Goal: Information Seeking & Learning: Learn about a topic

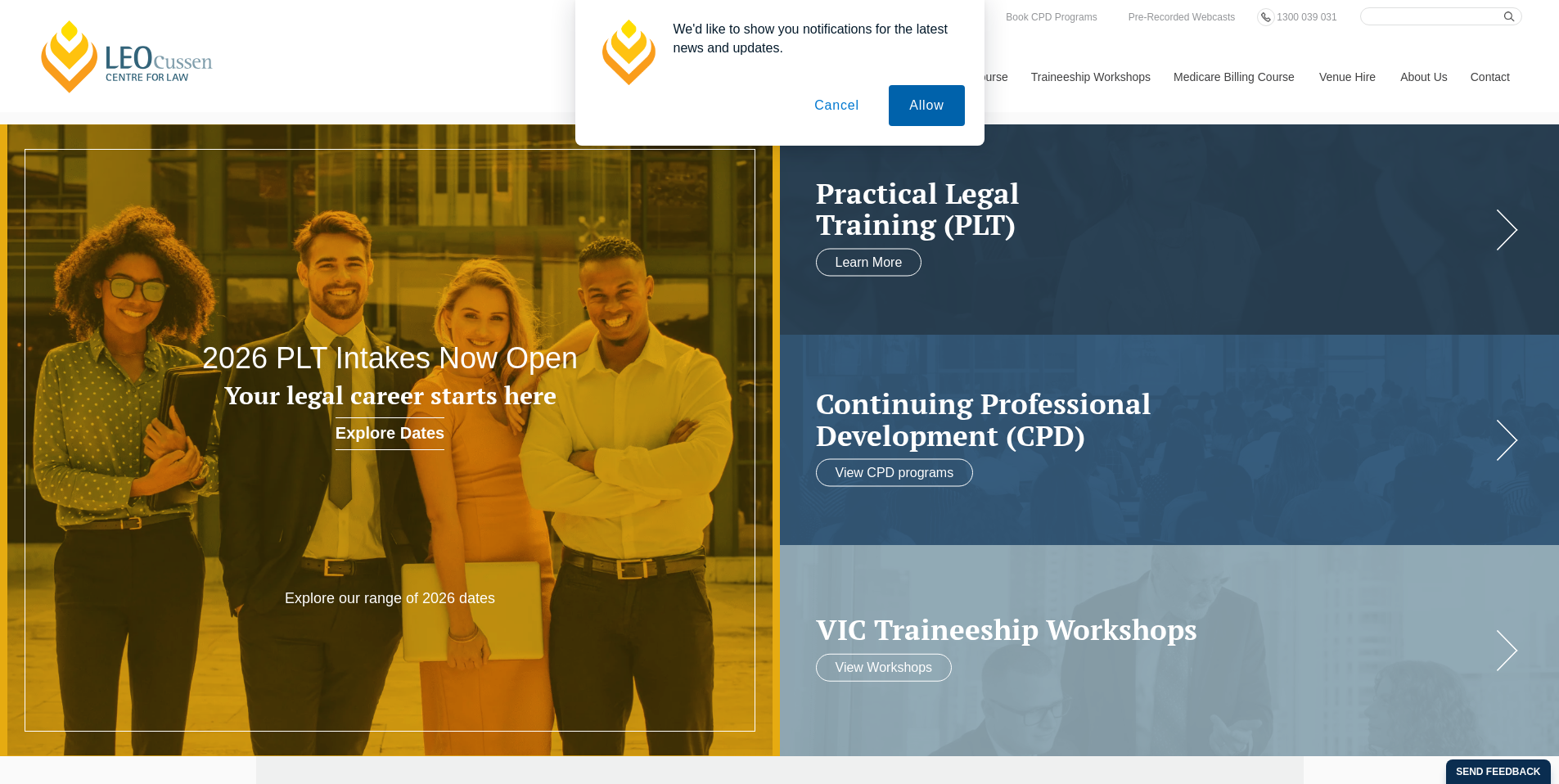
click at [940, 112] on button "Allow" at bounding box center [927, 106] width 75 height 41
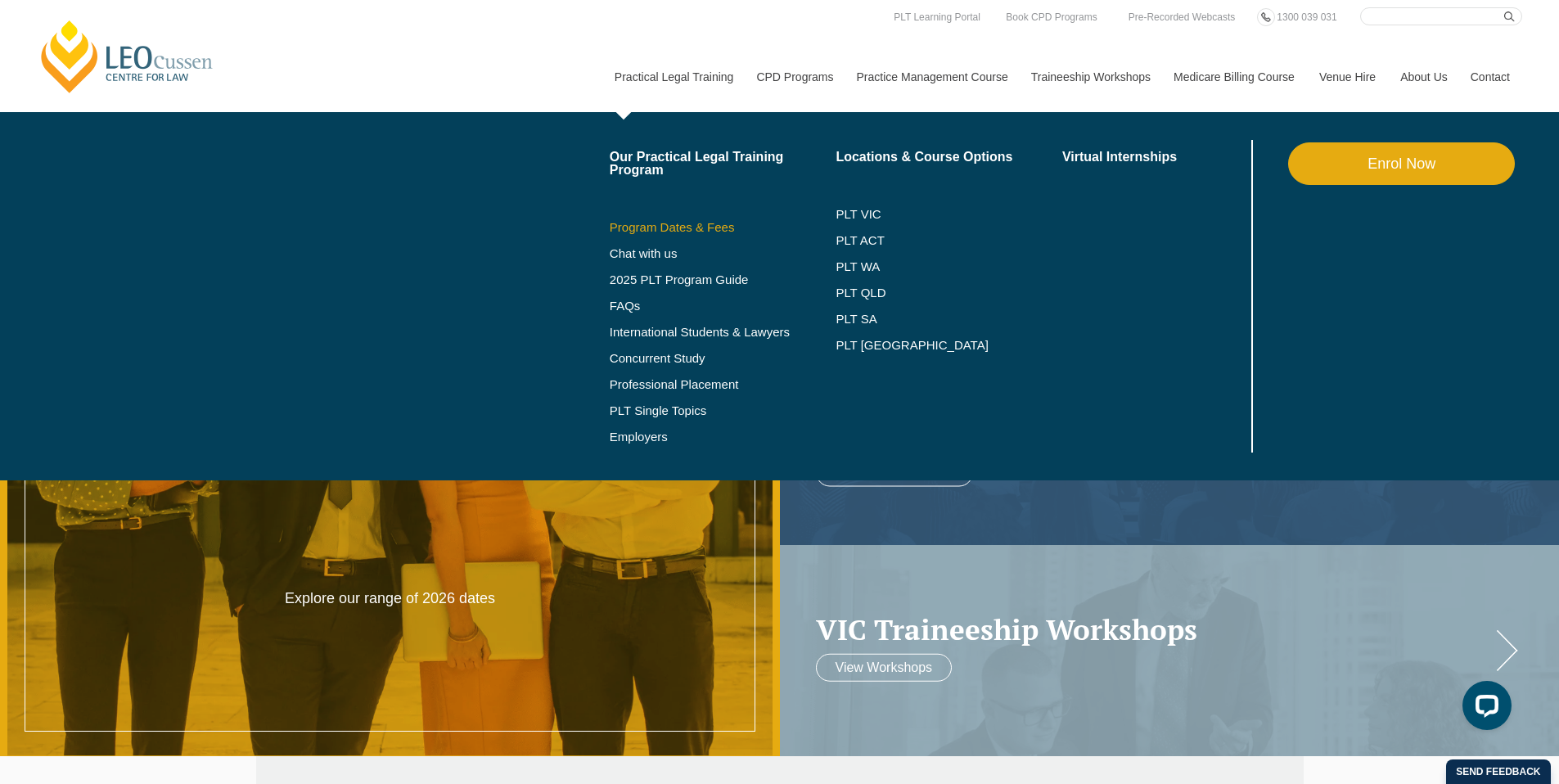
click at [646, 224] on link "Program Dates & Fees" at bounding box center [723, 228] width 227 height 13
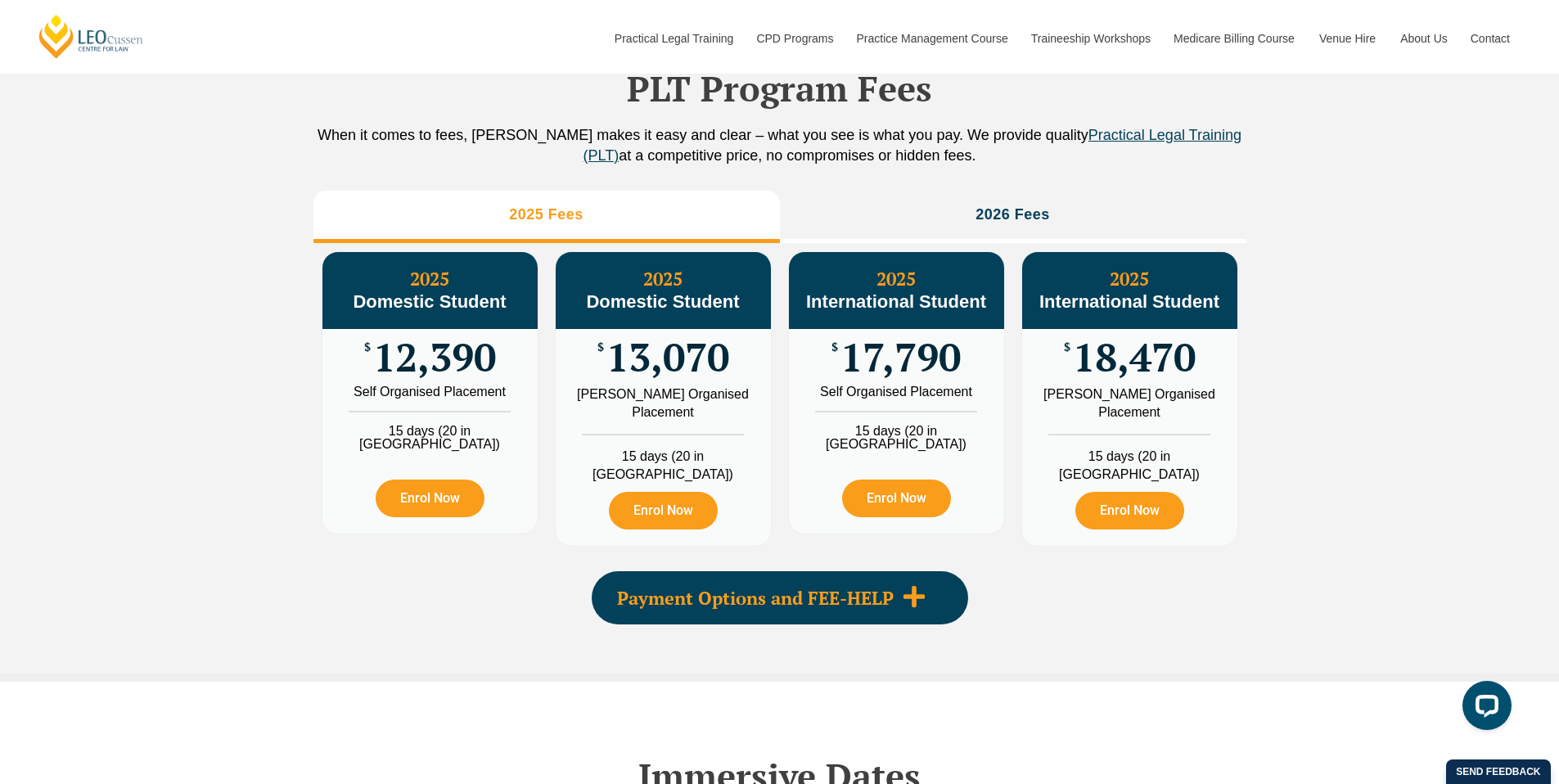
click at [906, 595] on icon at bounding box center [914, 597] width 25 height 25
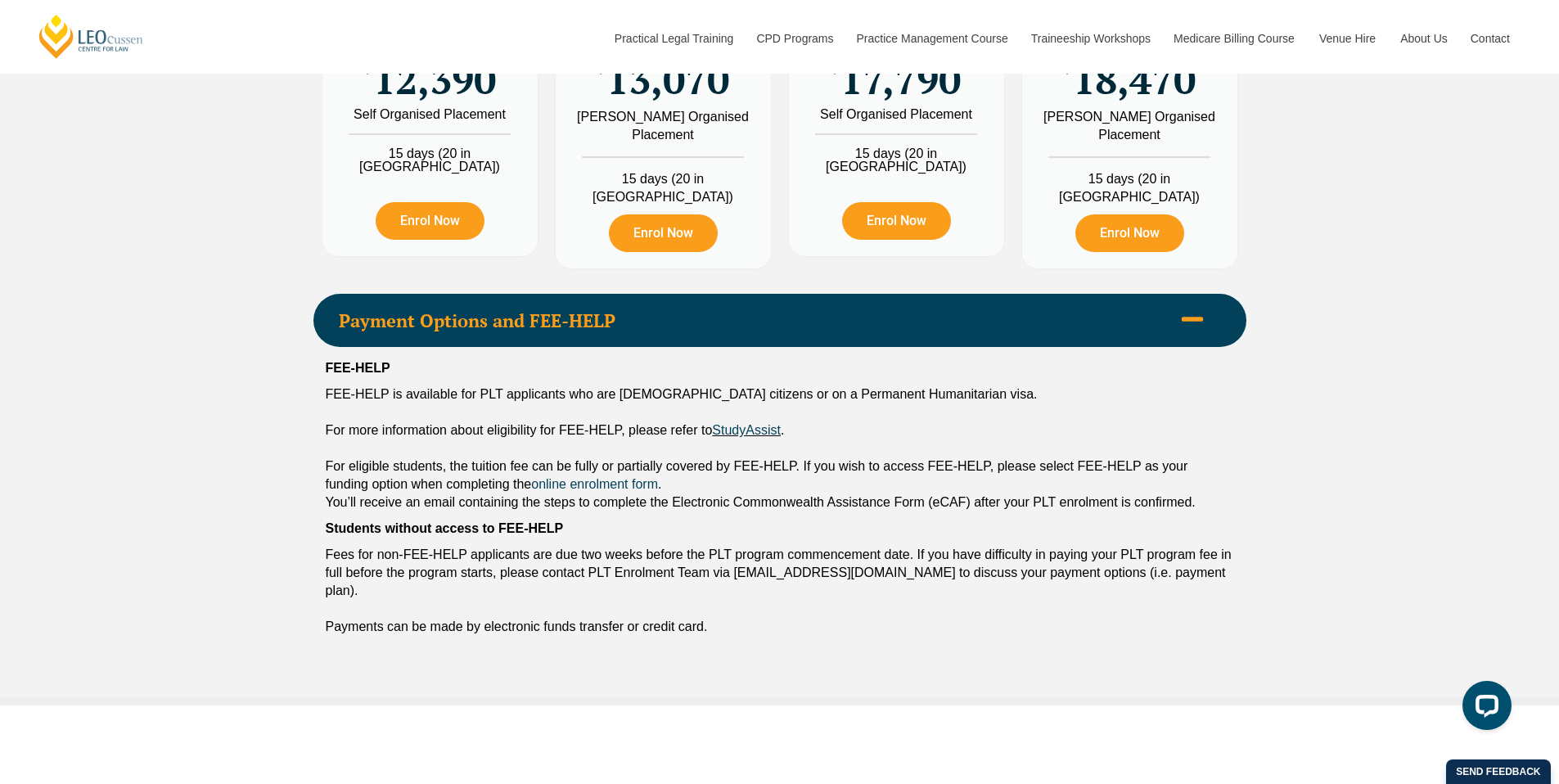
scroll to position [2111, 0]
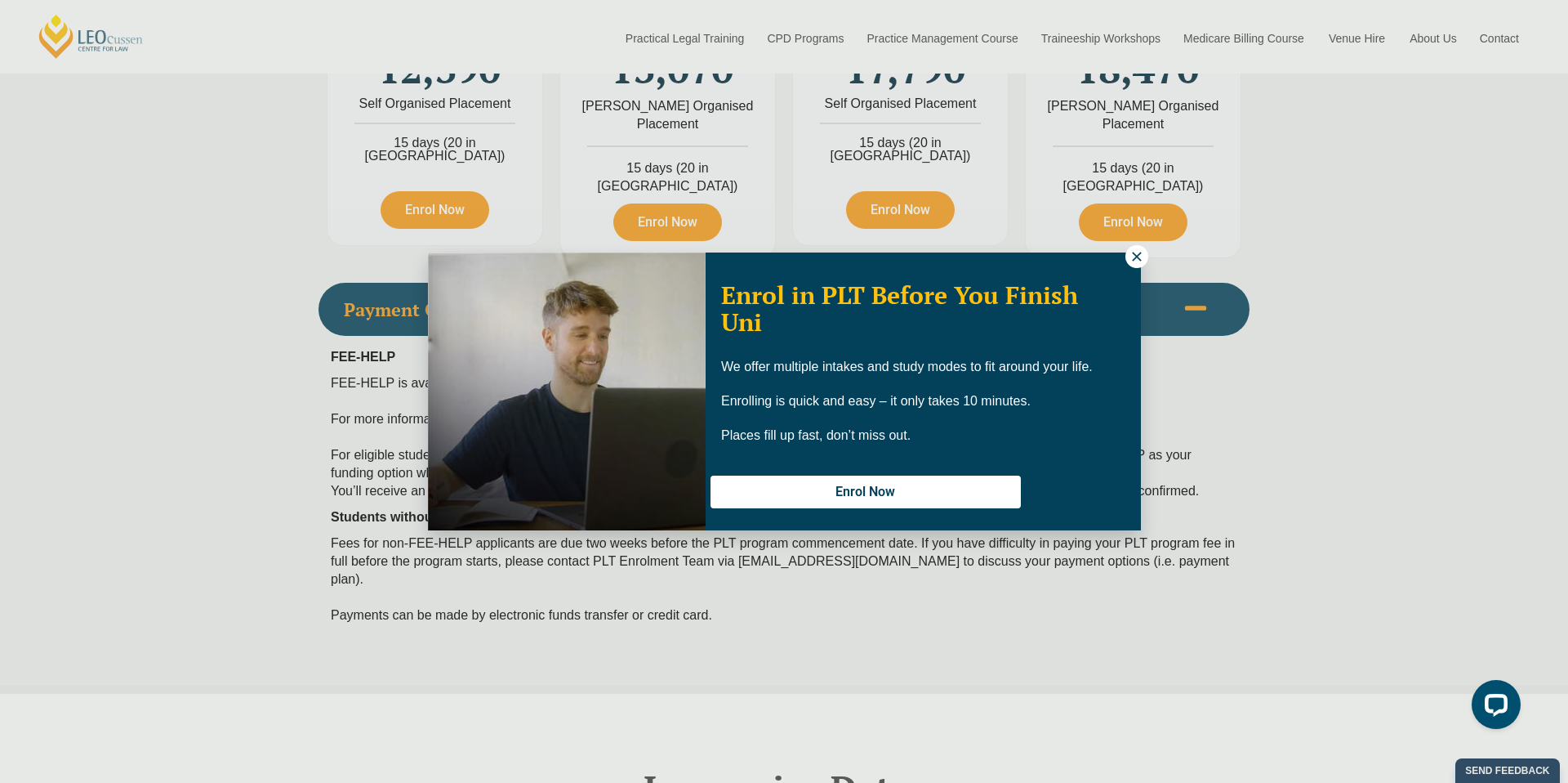
click at [1139, 262] on icon at bounding box center [1136, 256] width 14 height 14
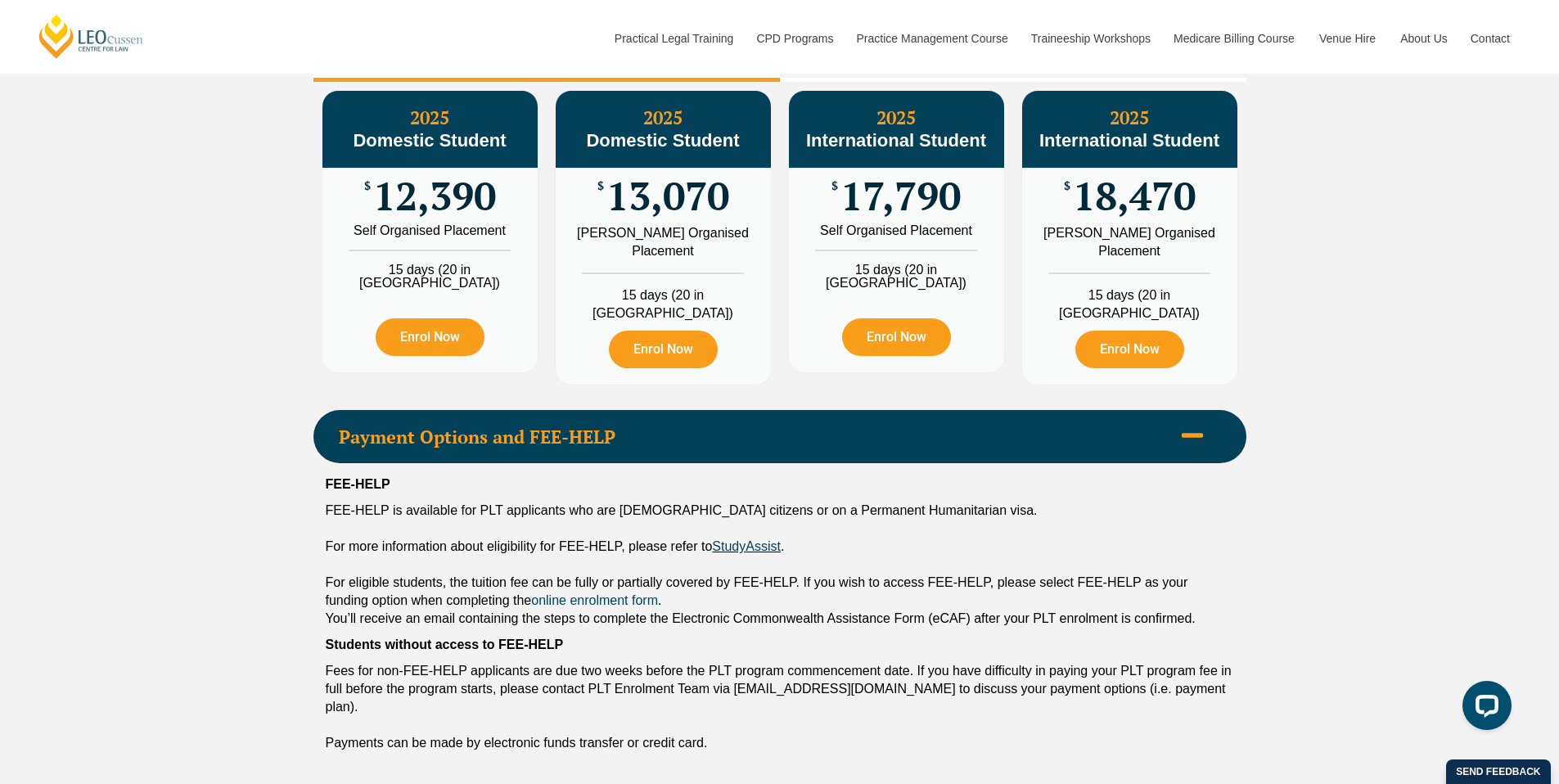
scroll to position [1664, 0]
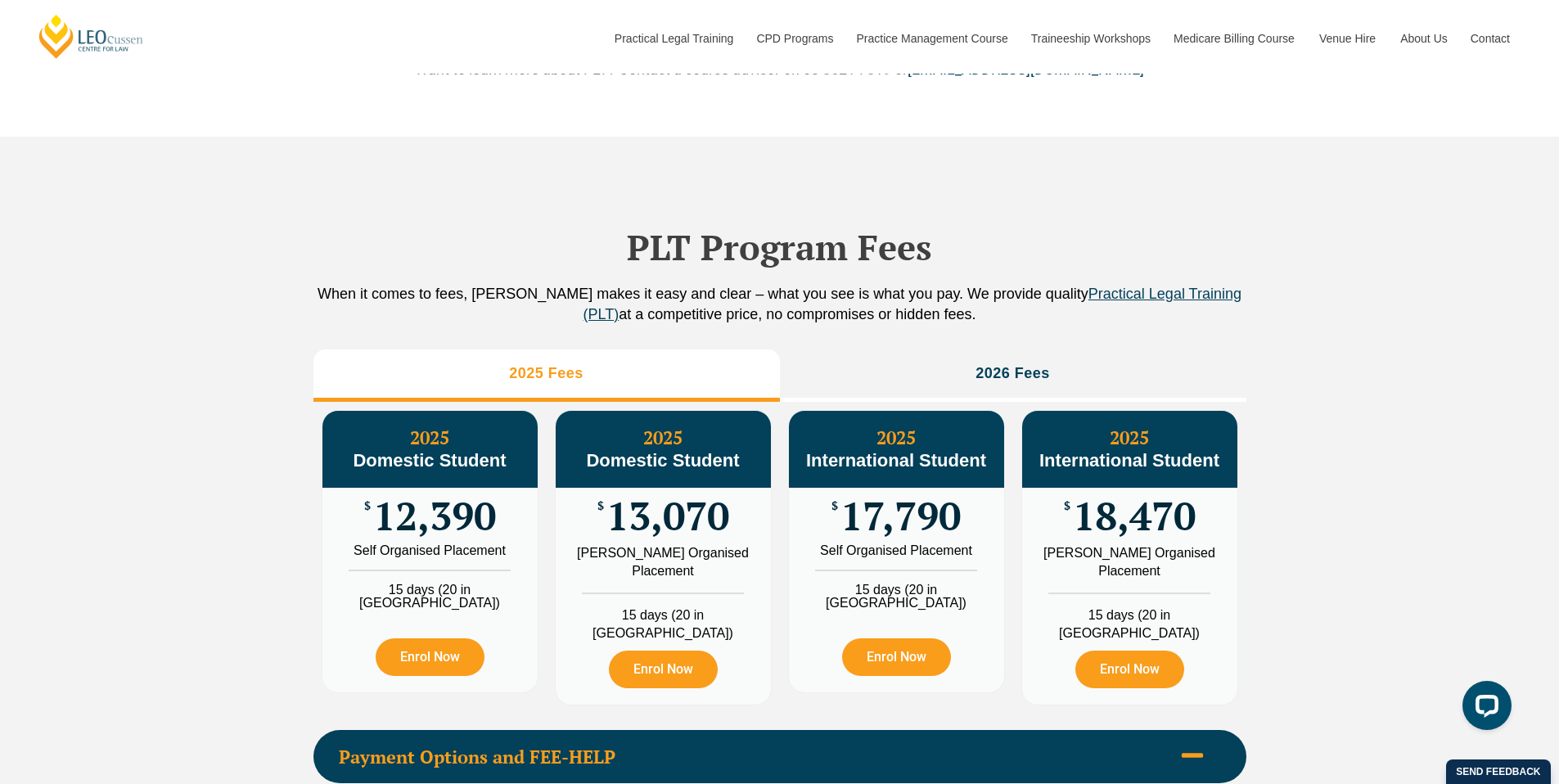
click at [1114, 393] on li "2026 Fees" at bounding box center [1012, 376] width 466 height 52
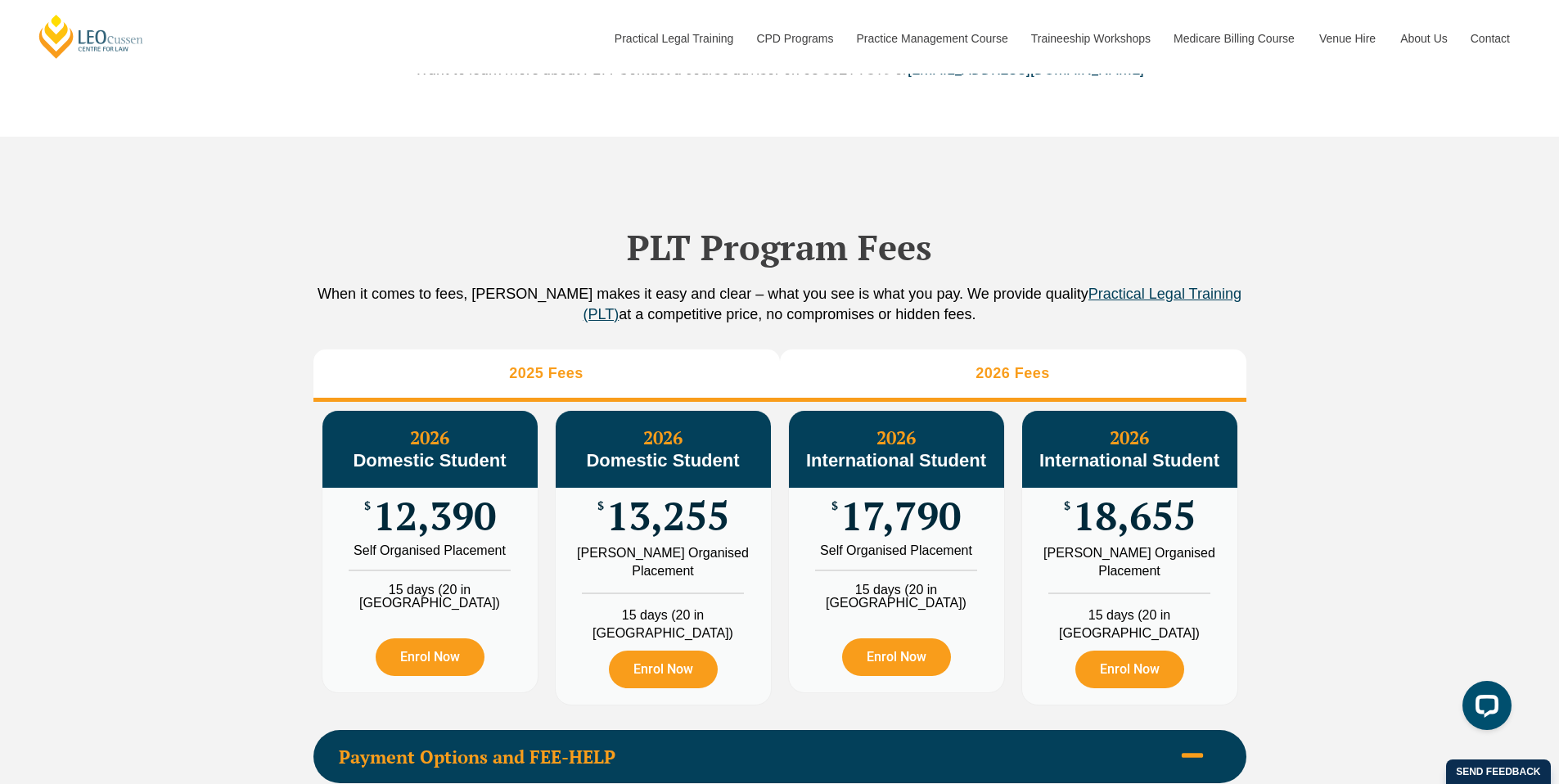
click at [658, 379] on li "2025 Fees" at bounding box center [546, 376] width 466 height 52
click at [934, 388] on li "2026 Fees" at bounding box center [1012, 376] width 466 height 52
click at [657, 378] on li "2025 Fees" at bounding box center [546, 376] width 466 height 52
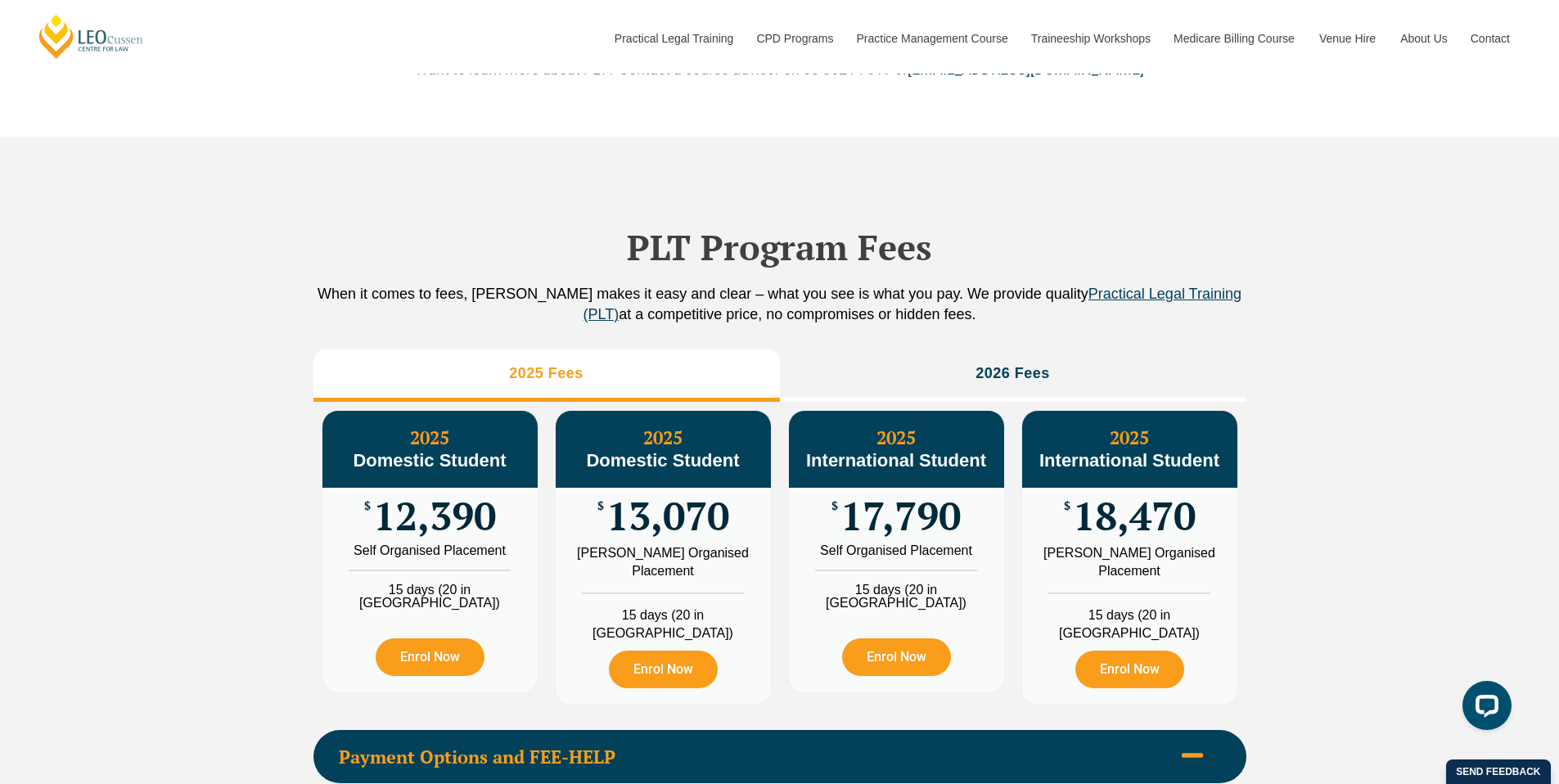
click at [878, 365] on div "PLT Program Fees When it comes to fees, [PERSON_NAME] makes it easy and clear –…" at bounding box center [780, 634] width 933 height 996
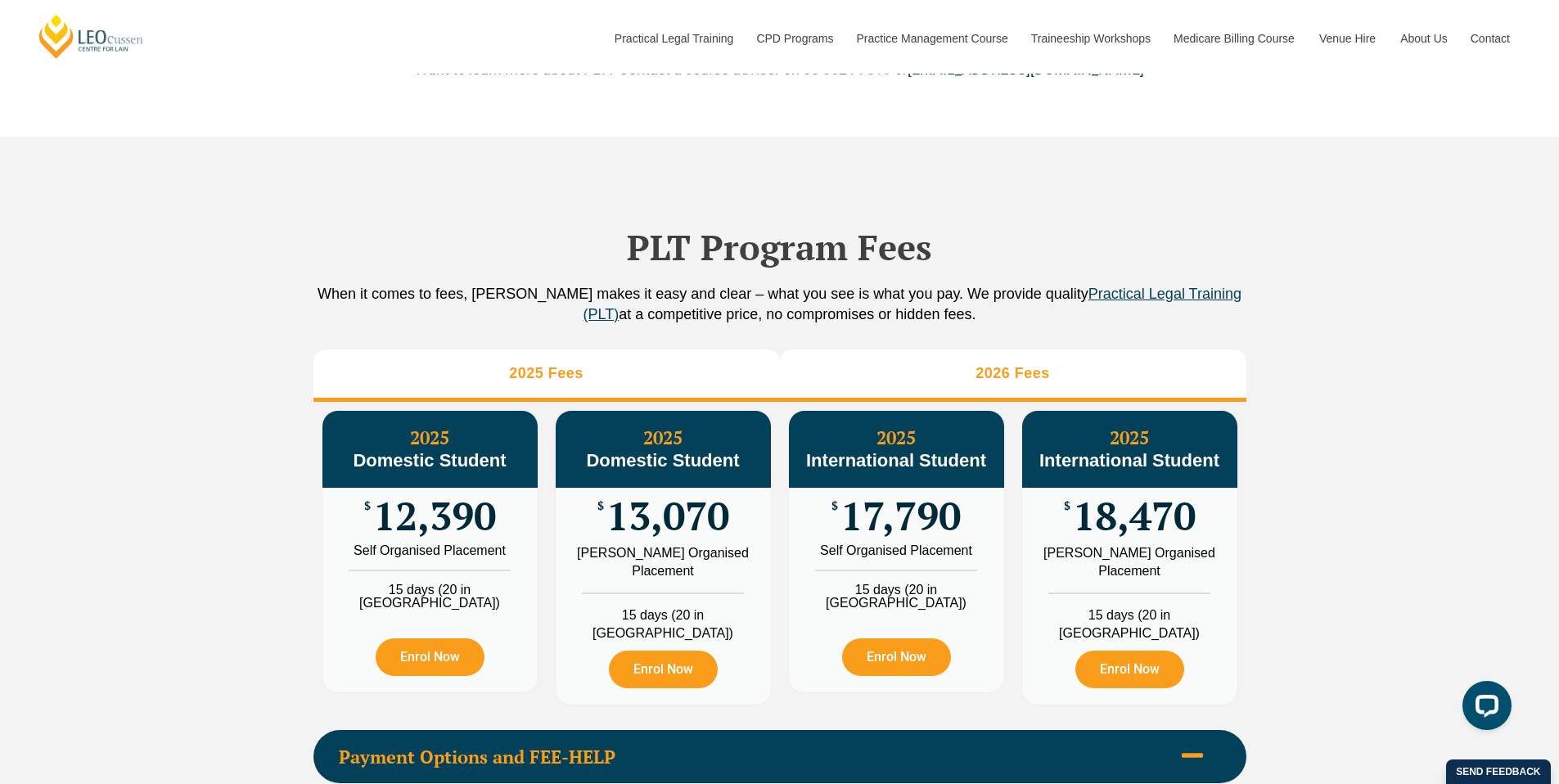
click at [903, 389] on li "2026 Fees" at bounding box center [1012, 376] width 466 height 52
